Goal: Task Accomplishment & Management: Complete application form

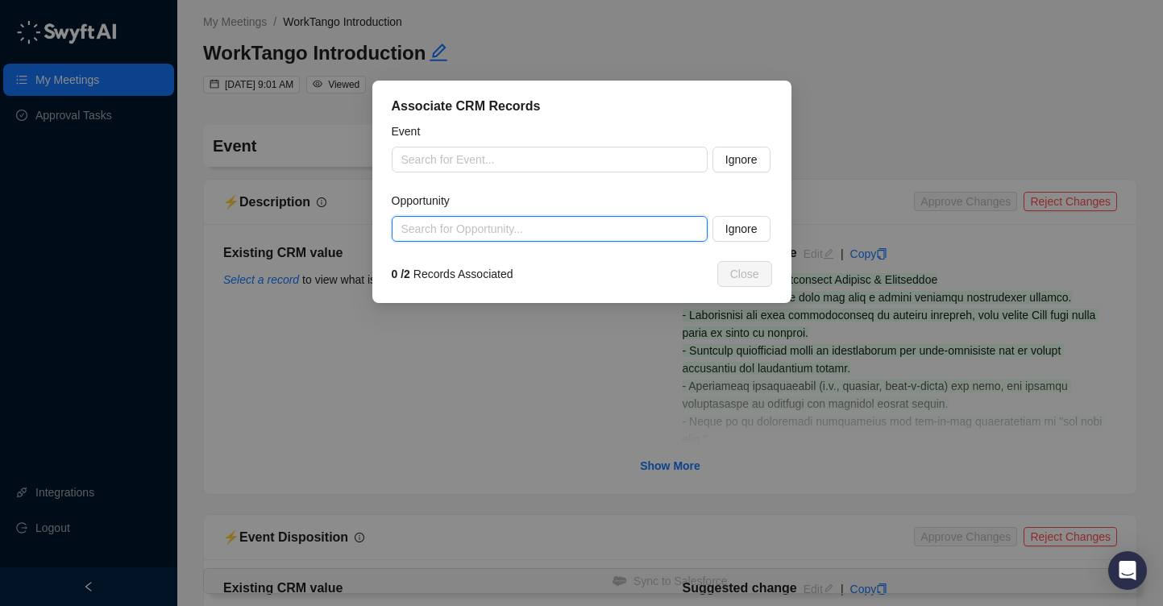
click at [652, 238] on input "search" at bounding box center [544, 229] width 287 height 24
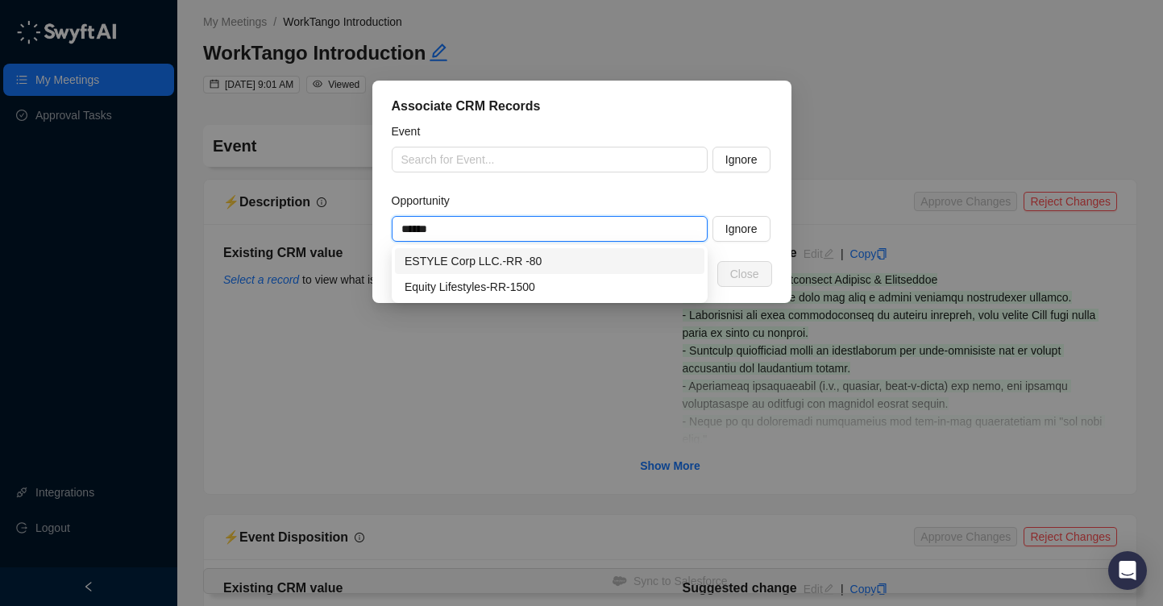
click at [576, 256] on div "ESTYLE Corp LLC.-RR -80" at bounding box center [549, 261] width 290 height 18
type input "**********"
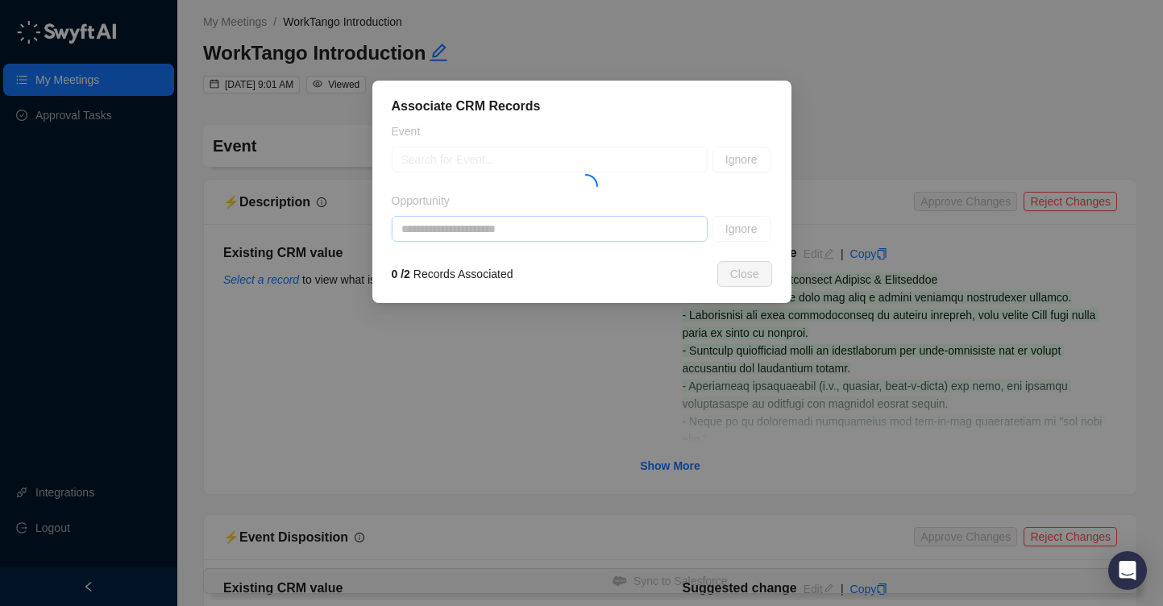
type textarea "**********"
type input "**********"
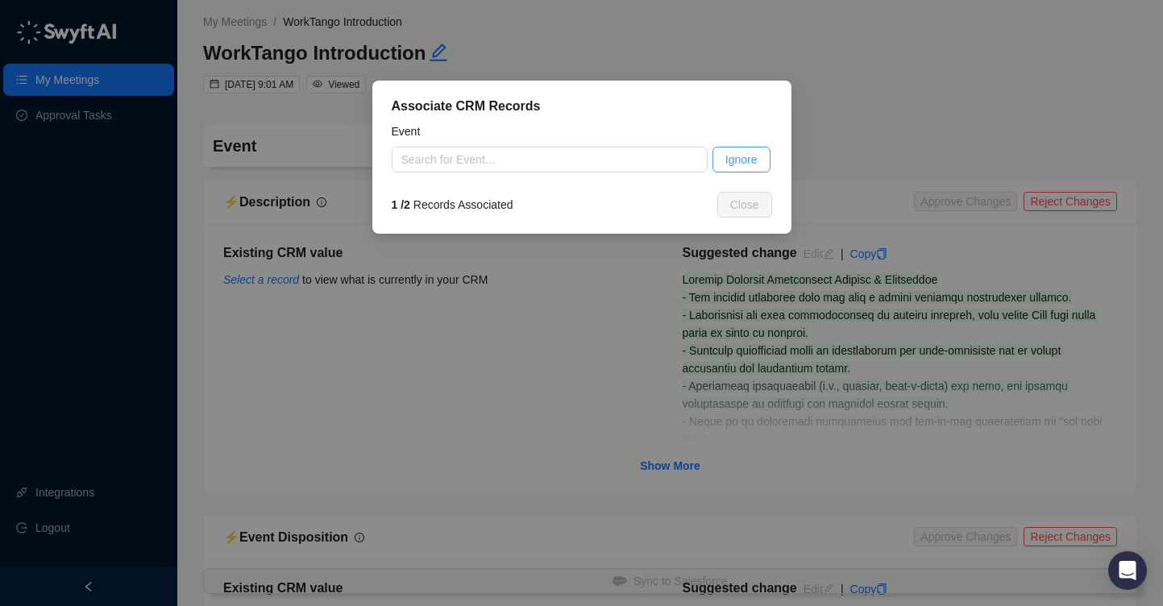
click at [753, 158] on span "Ignore" at bounding box center [741, 160] width 32 height 18
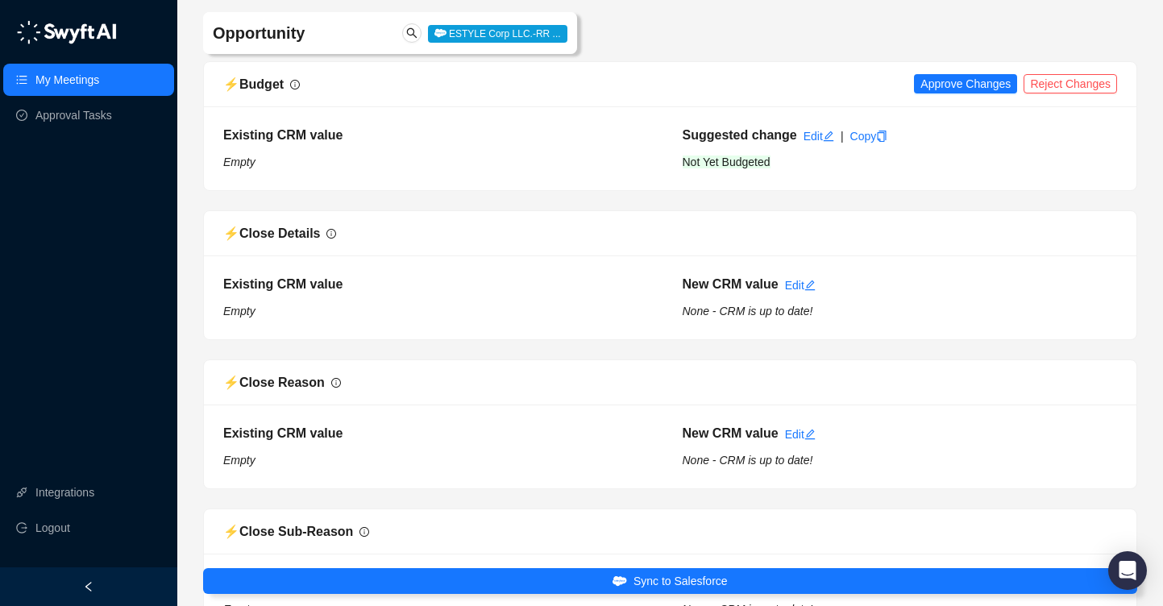
scroll to position [200, 0]
click at [973, 84] on span "Approve Changes" at bounding box center [965, 83] width 90 height 18
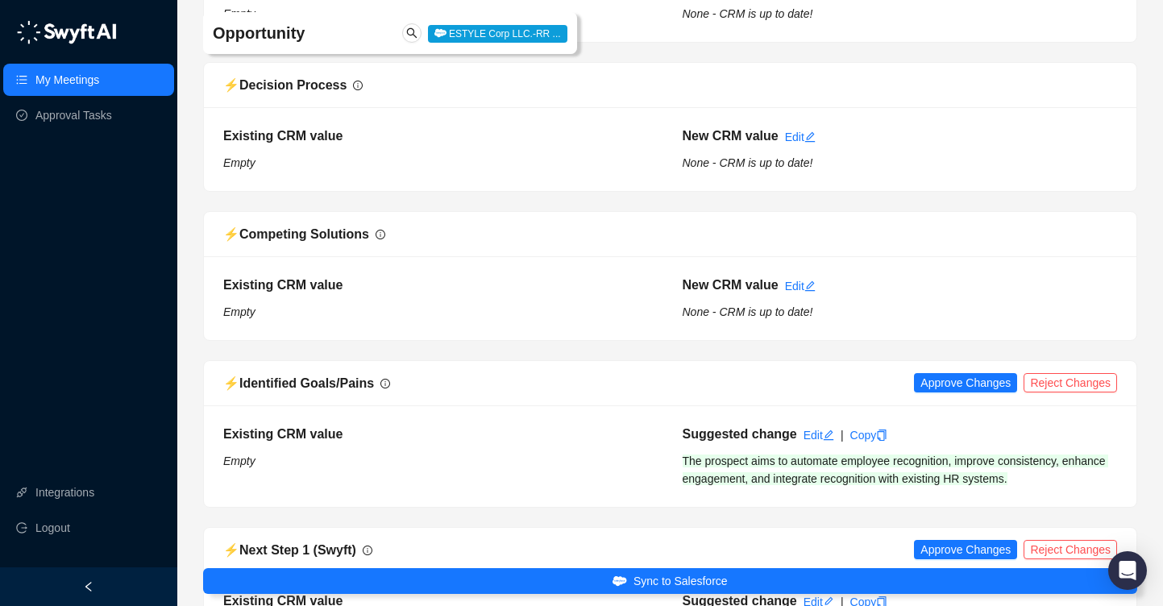
scroll to position [1260, 0]
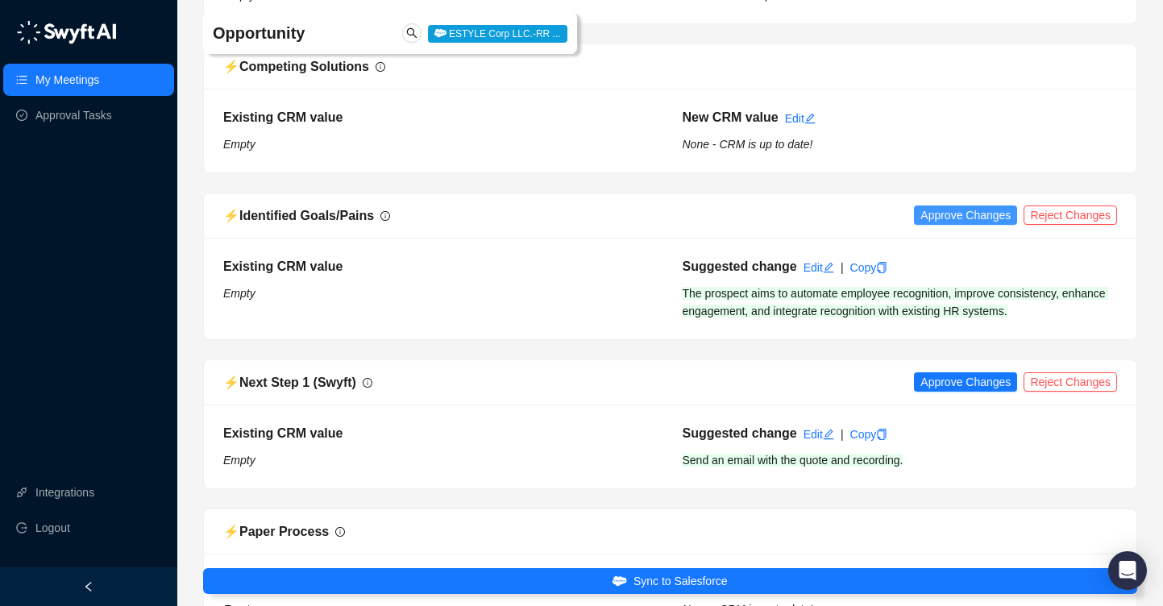
click at [938, 216] on span "Approve Changes" at bounding box center [965, 215] width 90 height 18
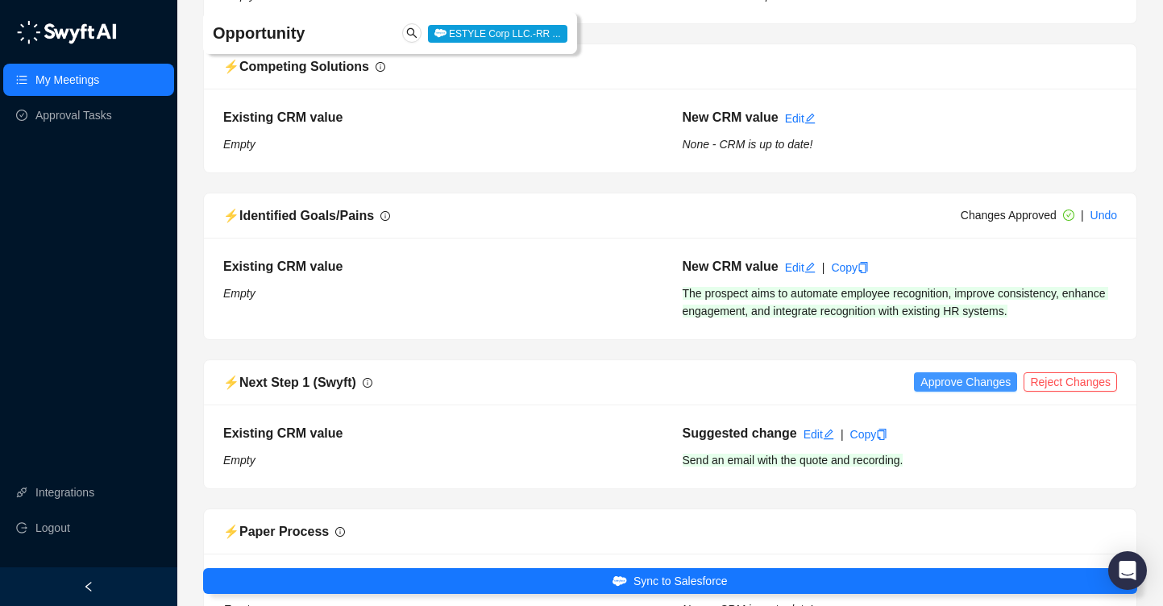
click at [960, 381] on span "Approve Changes" at bounding box center [965, 382] width 90 height 18
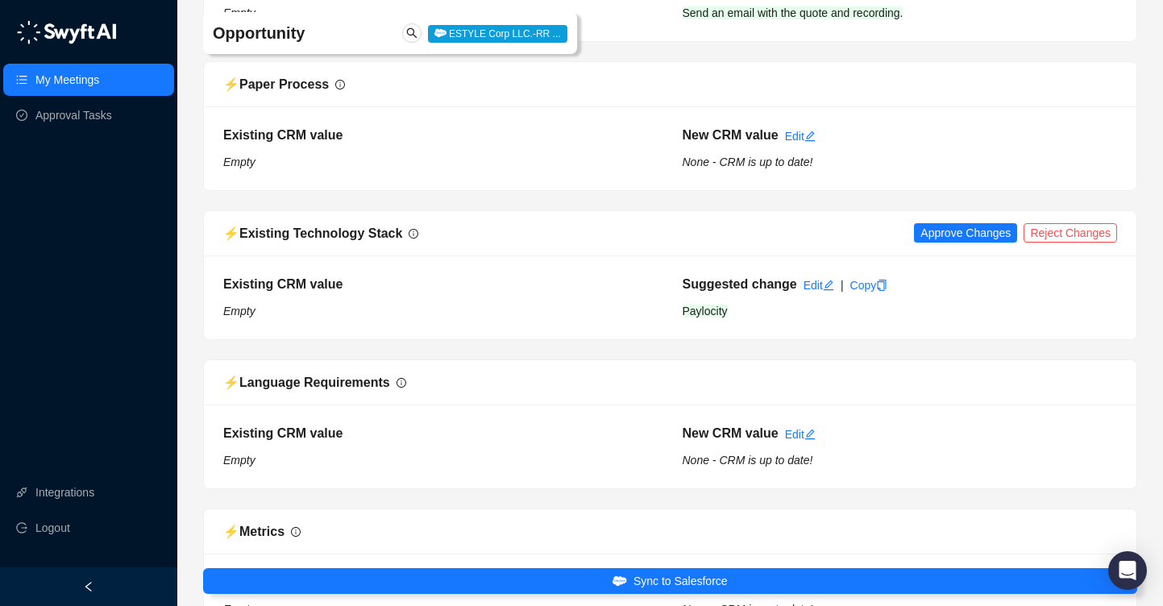
scroll to position [1775, 0]
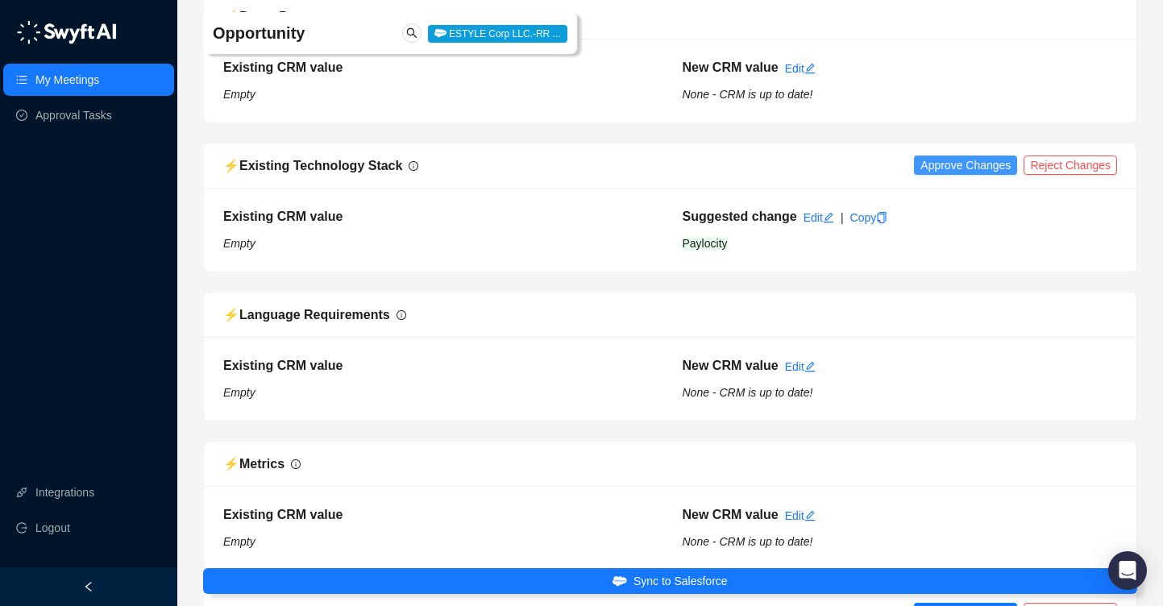
click at [957, 167] on span "Approve Changes" at bounding box center [965, 165] width 90 height 18
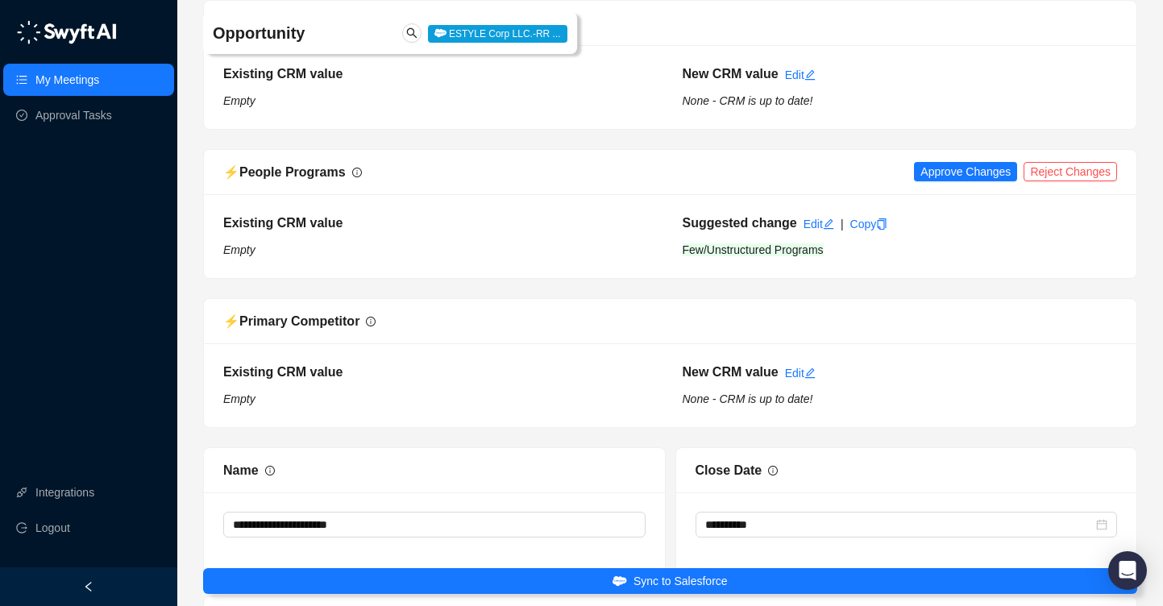
scroll to position [2312, 0]
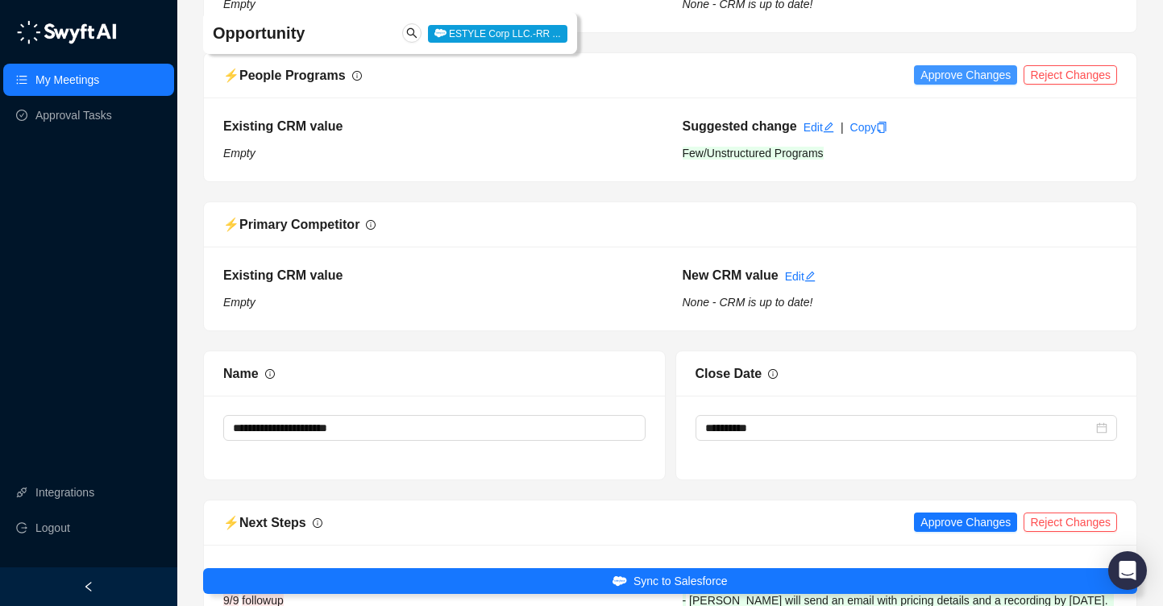
click at [956, 74] on span "Approve Changes" at bounding box center [965, 75] width 90 height 18
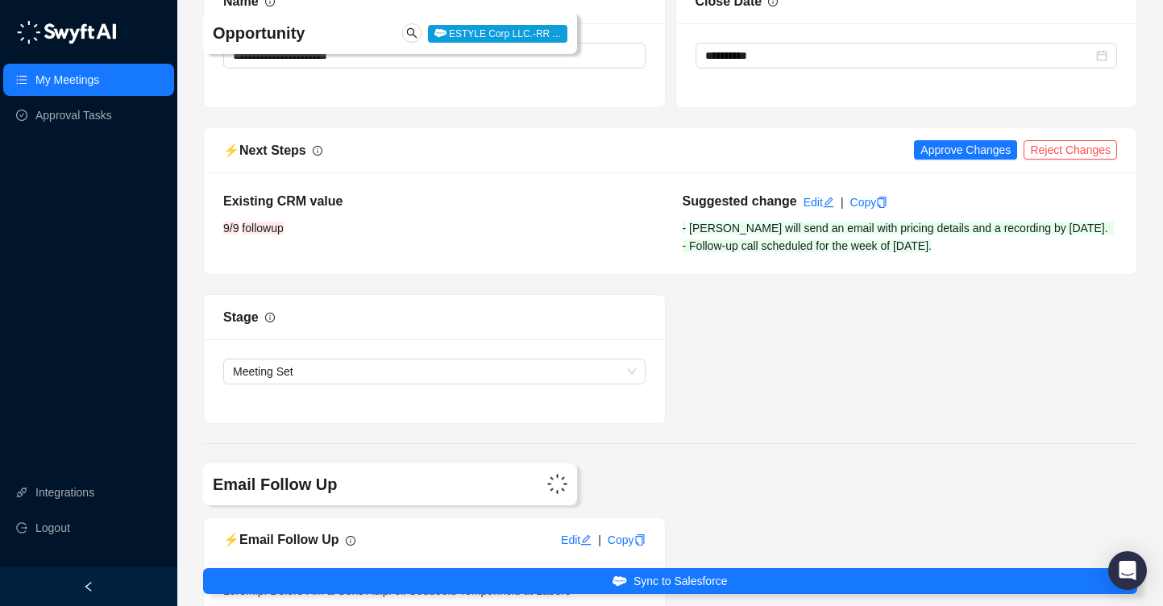
scroll to position [2734, 0]
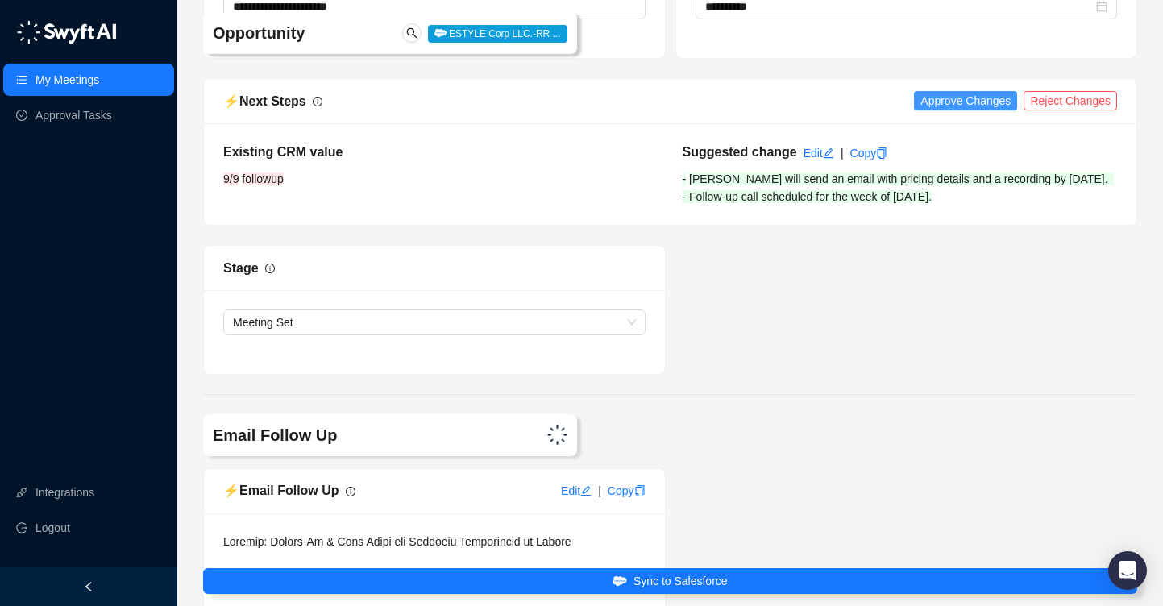
click at [961, 99] on span "Approve Changes" at bounding box center [965, 101] width 90 height 18
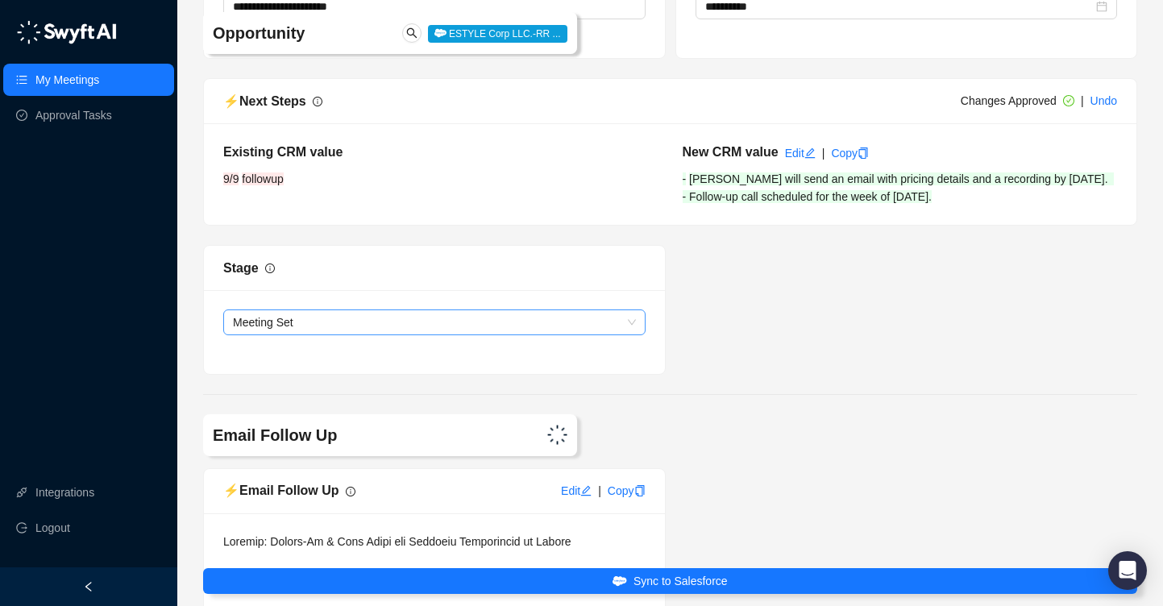
click at [632, 334] on span "Meeting Set" at bounding box center [434, 322] width 403 height 24
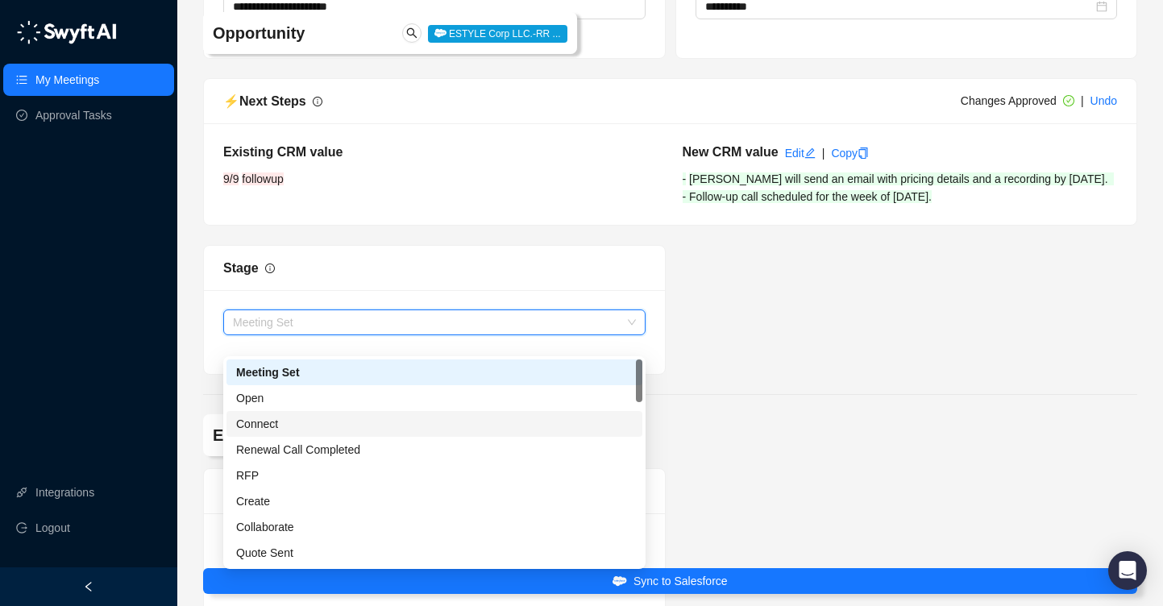
click at [526, 422] on div "Connect" at bounding box center [434, 424] width 396 height 18
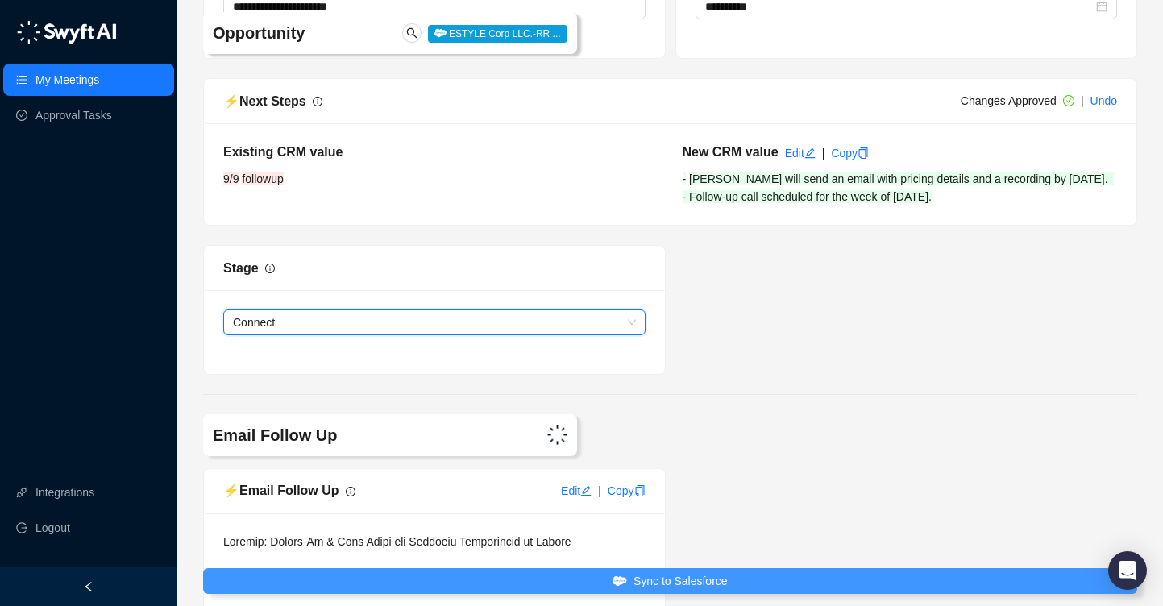
click at [650, 577] on span "Sync to Salesforce" at bounding box center [680, 581] width 94 height 18
